Goal: Check status

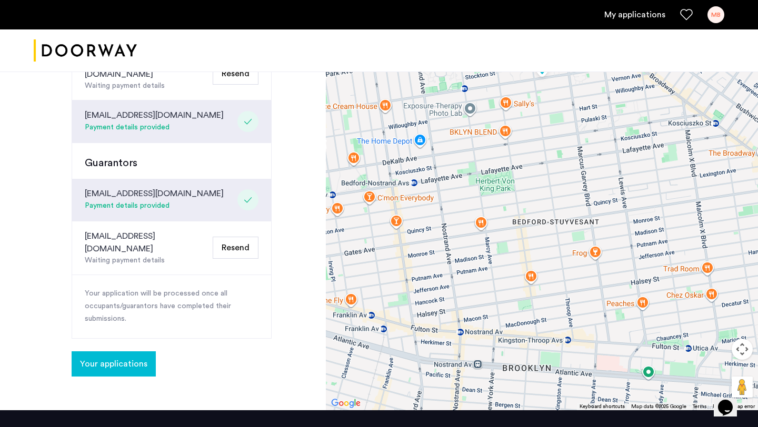
scroll to position [313, 0]
click at [123, 358] on span "Your applications" at bounding box center [113, 364] width 67 height 13
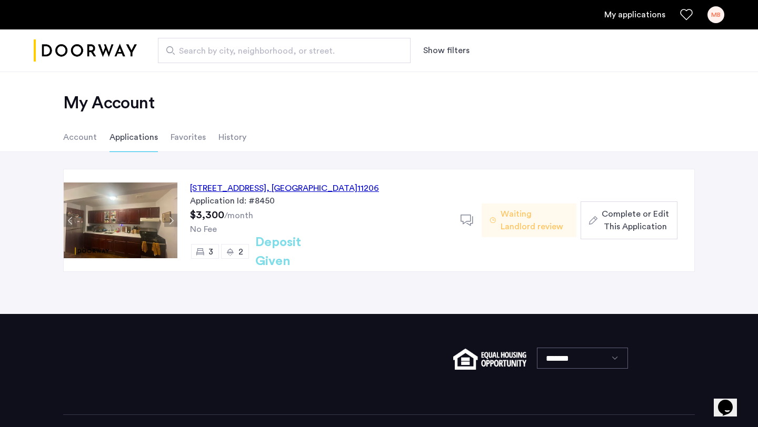
click at [526, 213] on span "Waiting Landlord review" at bounding box center [533, 220] width 67 height 25
